Goal: Task Accomplishment & Management: Manage account settings

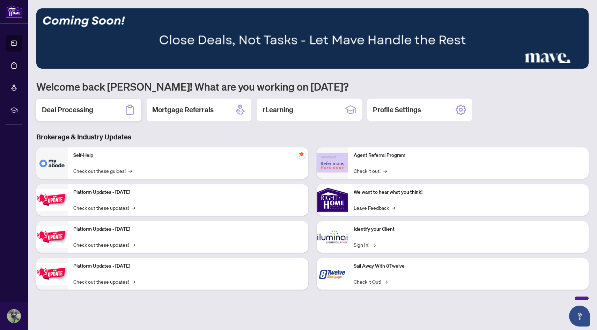
click at [97, 106] on div "Deal Processing" at bounding box center [88, 110] width 105 height 22
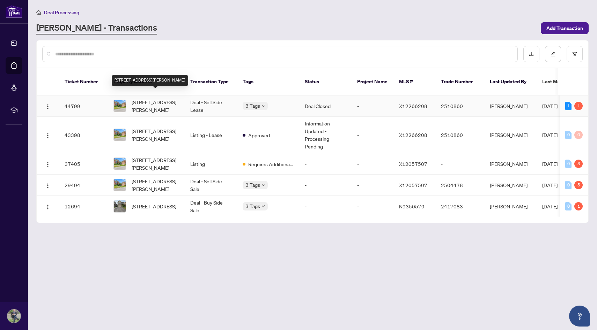
click at [156, 101] on span "[STREET_ADDRESS][PERSON_NAME]" at bounding box center [155, 105] width 47 height 15
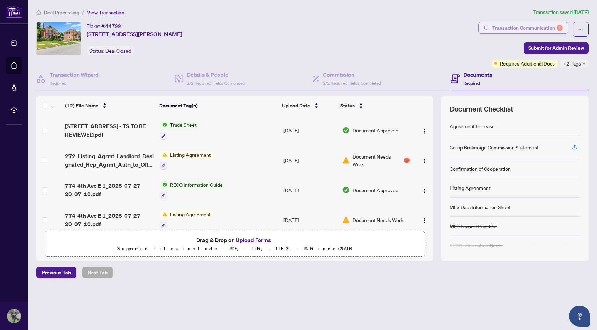
click at [411, 29] on div "Transaction Communication 1" at bounding box center [527, 27] width 70 height 11
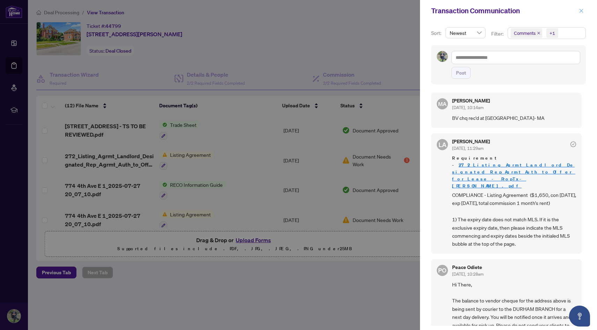
click at [411, 11] on button "button" at bounding box center [581, 11] width 9 height 8
